Goal: Task Accomplishment & Management: Complete application form

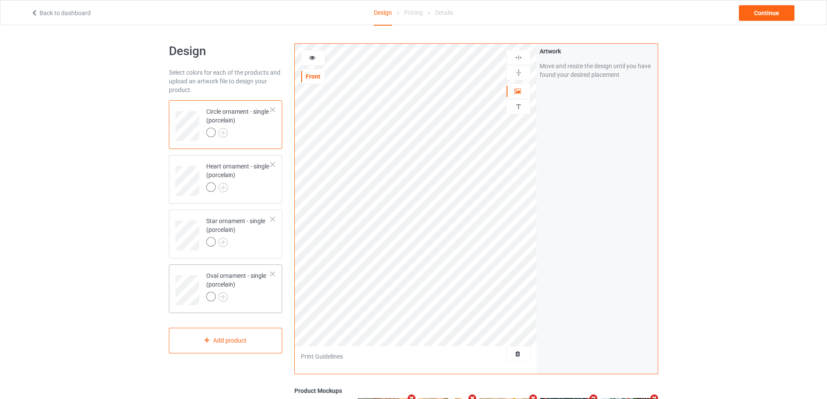
click at [273, 274] on div at bounding box center [272, 274] width 6 height 6
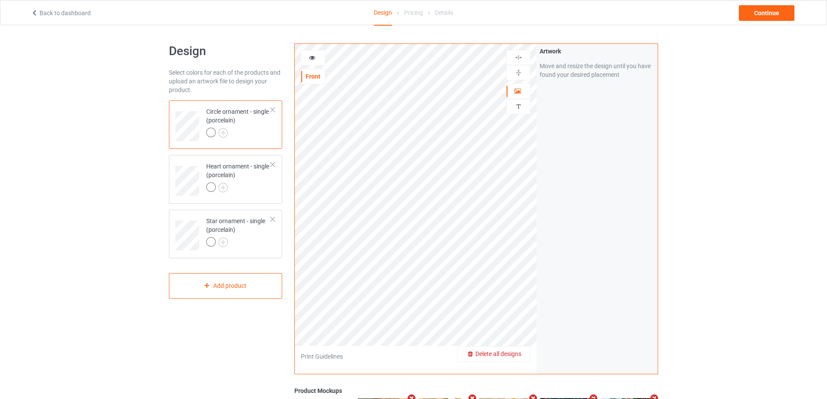
click at [517, 352] on span "Delete all designs" at bounding box center [498, 353] width 46 height 7
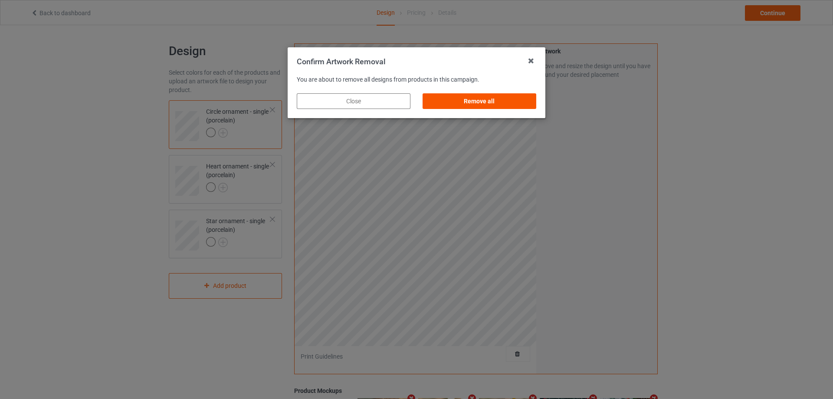
click at [511, 99] on div "Remove all" at bounding box center [480, 101] width 114 height 16
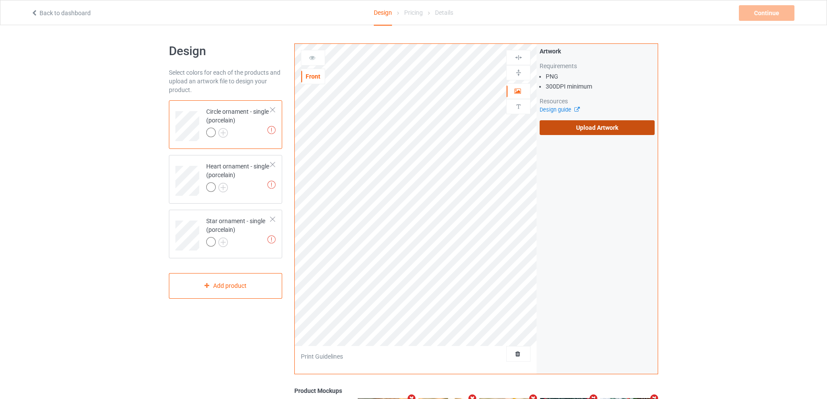
click at [587, 131] on label "Upload Artwork" at bounding box center [596, 127] width 115 height 15
click at [0, 0] on input "Upload Artwork" at bounding box center [0, 0] width 0 height 0
click at [585, 132] on label "Upload Artwork" at bounding box center [596, 127] width 115 height 15
click at [0, 0] on input "Upload Artwork" at bounding box center [0, 0] width 0 height 0
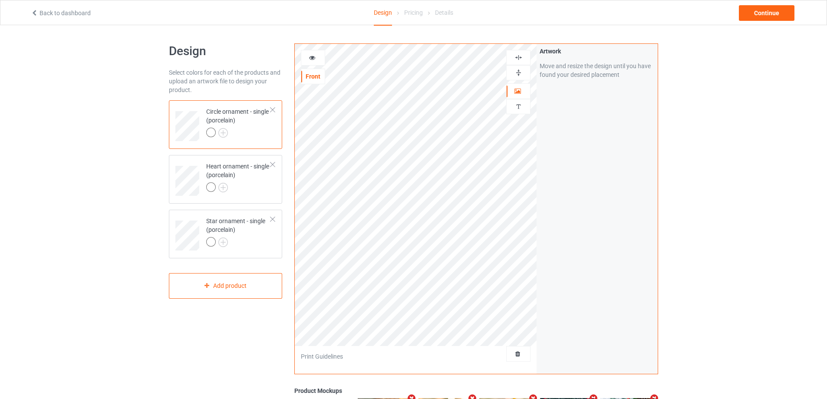
click at [519, 55] on img at bounding box center [518, 57] width 8 height 8
click at [519, 70] on img at bounding box center [518, 73] width 8 height 8
click at [520, 53] on div at bounding box center [518, 57] width 24 height 15
click at [518, 71] on img at bounding box center [518, 73] width 8 height 8
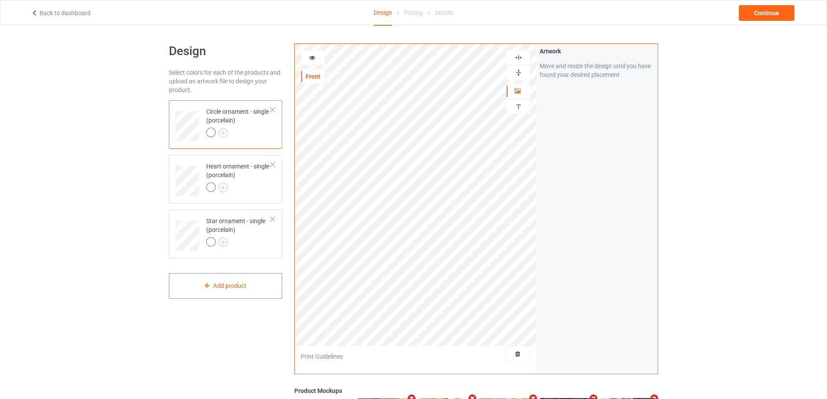
click at [519, 56] on img at bounding box center [518, 57] width 8 height 8
click at [259, 187] on div at bounding box center [238, 188] width 65 height 12
click at [274, 164] on div at bounding box center [272, 164] width 6 height 6
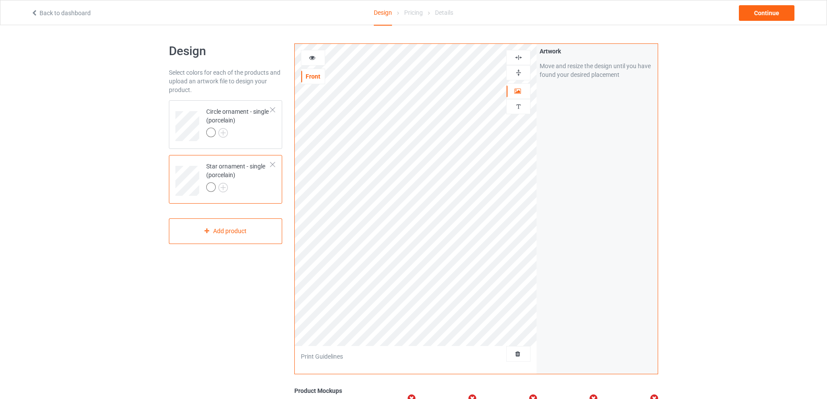
click at [246, 189] on div at bounding box center [238, 188] width 65 height 12
click at [519, 56] on img at bounding box center [518, 57] width 8 height 8
click at [765, 9] on div "Continue" at bounding box center [766, 13] width 56 height 16
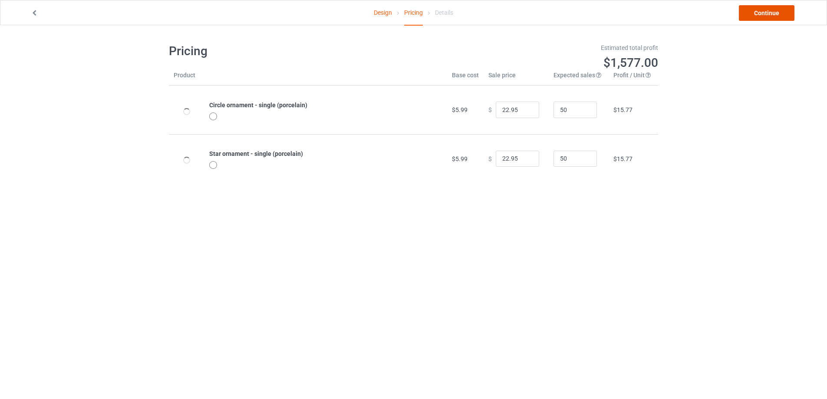
click at [765, 9] on link "Continue" at bounding box center [766, 13] width 56 height 16
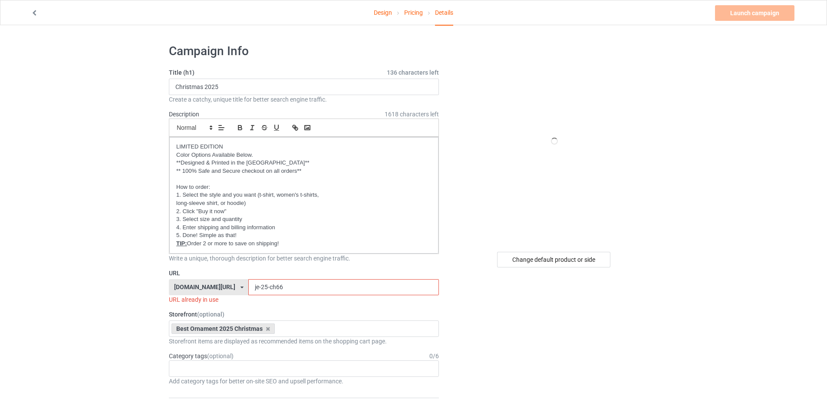
click at [277, 289] on input "je-25-ch66" at bounding box center [343, 287] width 190 height 16
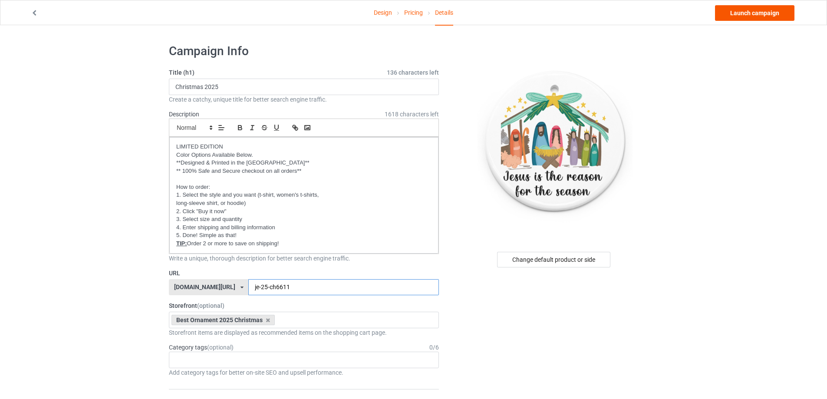
type input "je-25-ch6611"
click at [759, 16] on link "Launch campaign" at bounding box center [754, 13] width 79 height 16
